Goal: Navigation & Orientation: Understand site structure

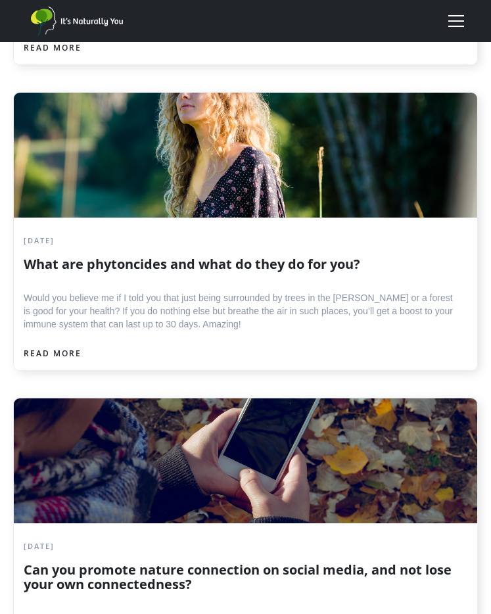
scroll to position [5221, 0]
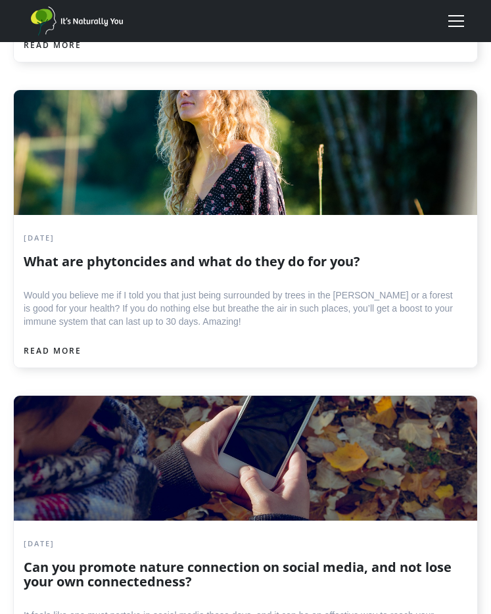
click at [454, 17] on div "menu" at bounding box center [456, 21] width 32 height 32
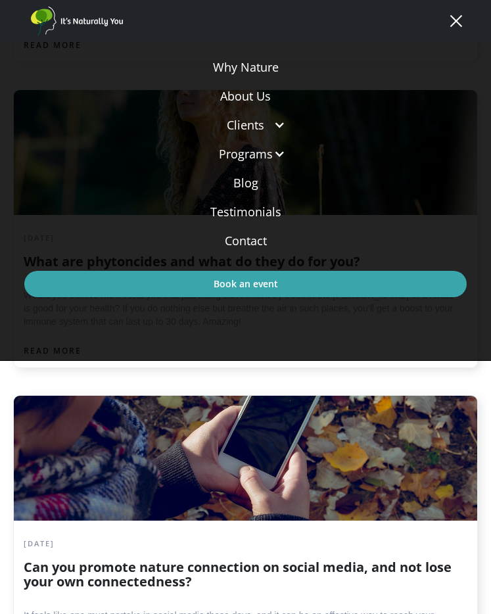
click at [254, 95] on link "About Us" at bounding box center [245, 95] width 442 height 29
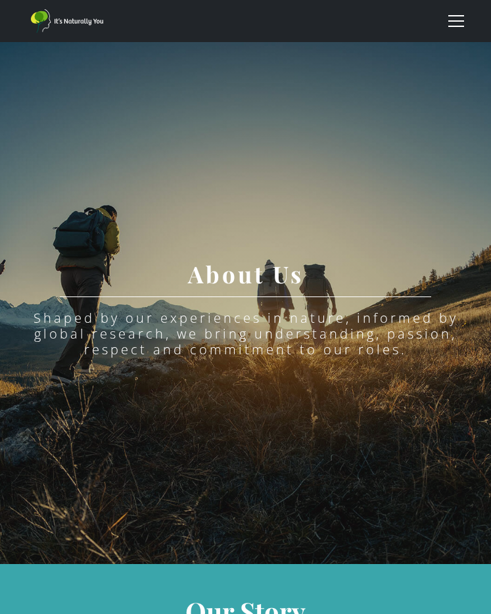
click at [461, 32] on div "menu" at bounding box center [456, 21] width 32 height 32
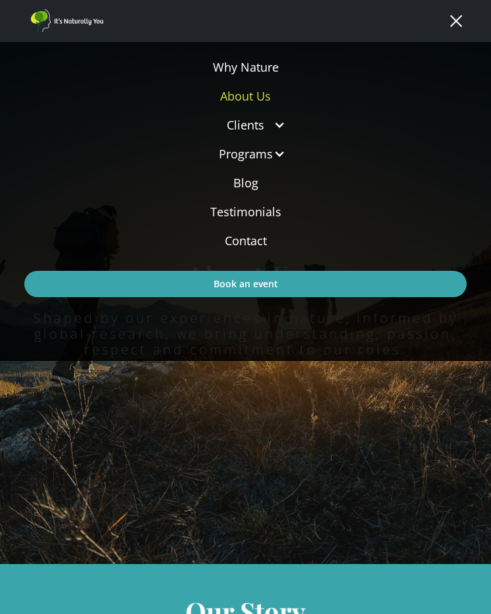
click at [248, 238] on link "Contact" at bounding box center [245, 240] width 442 height 29
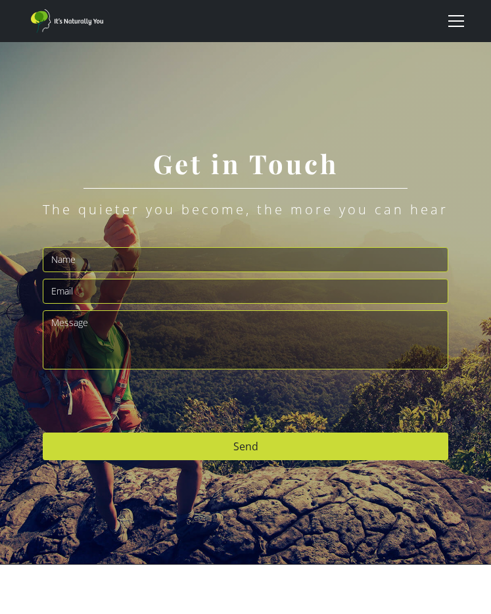
click at [451, 23] on div "menu" at bounding box center [456, 21] width 32 height 32
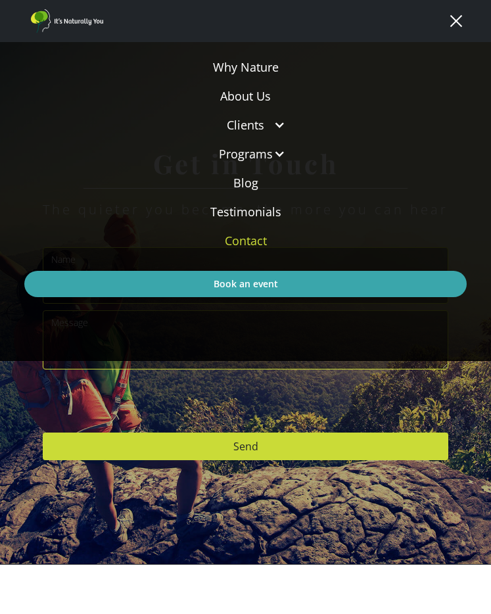
click at [255, 91] on link "About Us" at bounding box center [245, 95] width 442 height 29
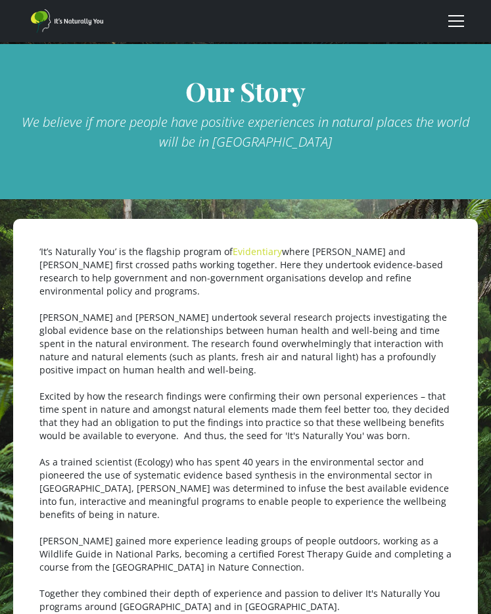
scroll to position [537, 0]
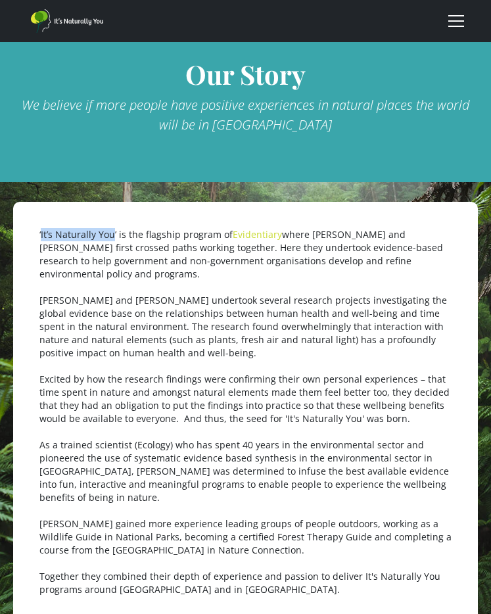
drag, startPoint x: 40, startPoint y: 233, endPoint x: 112, endPoint y: 233, distance: 72.3
click at [112, 233] on p "‘It’s Naturally You’ is the flagship program of Evidentiary where Rob and Emma …" at bounding box center [245, 412] width 412 height 368
copy p "It’s Naturally You"
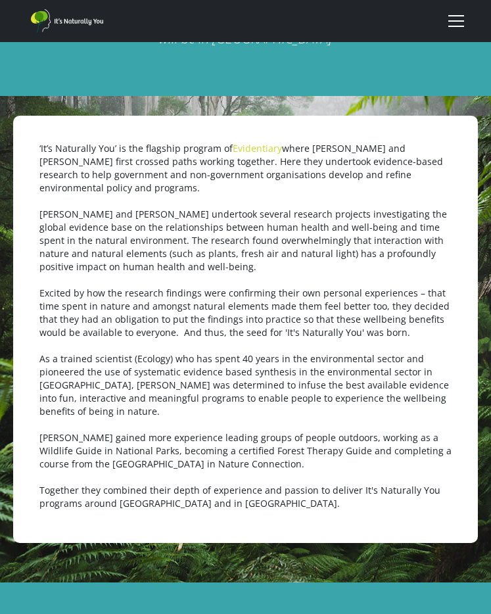
click at [277, 203] on p "‘It’s Naturally You’ is the flagship program of Evidentiary where Rob and Emma …" at bounding box center [245, 326] width 412 height 368
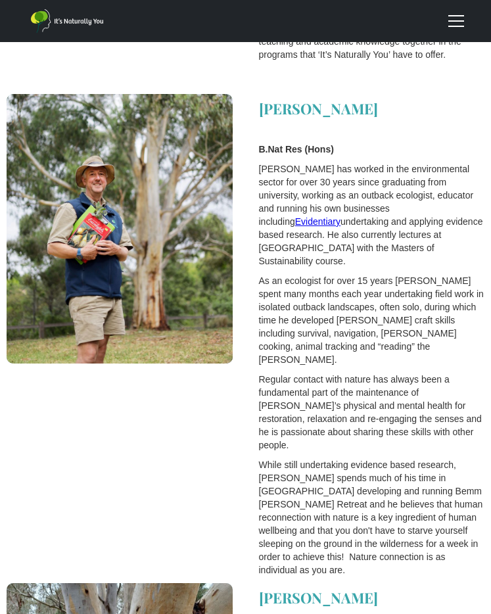
scroll to position [1747, 0]
